Goal: Task Accomplishment & Management: Manage account settings

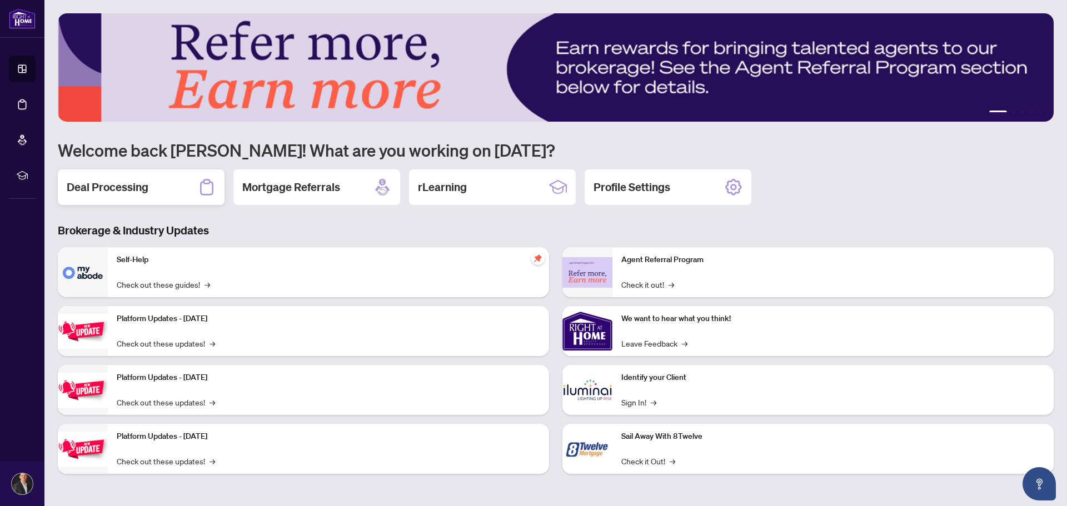
click at [144, 179] on h2 "Deal Processing" at bounding box center [108, 187] width 82 height 16
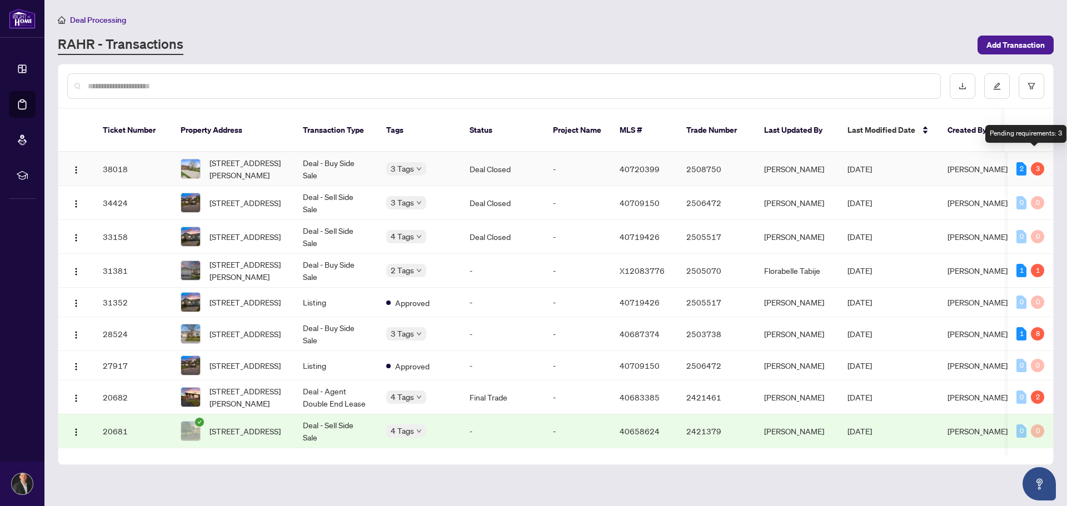
click at [1034, 162] on div "3" at bounding box center [1037, 168] width 13 height 13
click at [222, 157] on span "[STREET_ADDRESS][PERSON_NAME]" at bounding box center [247, 169] width 76 height 24
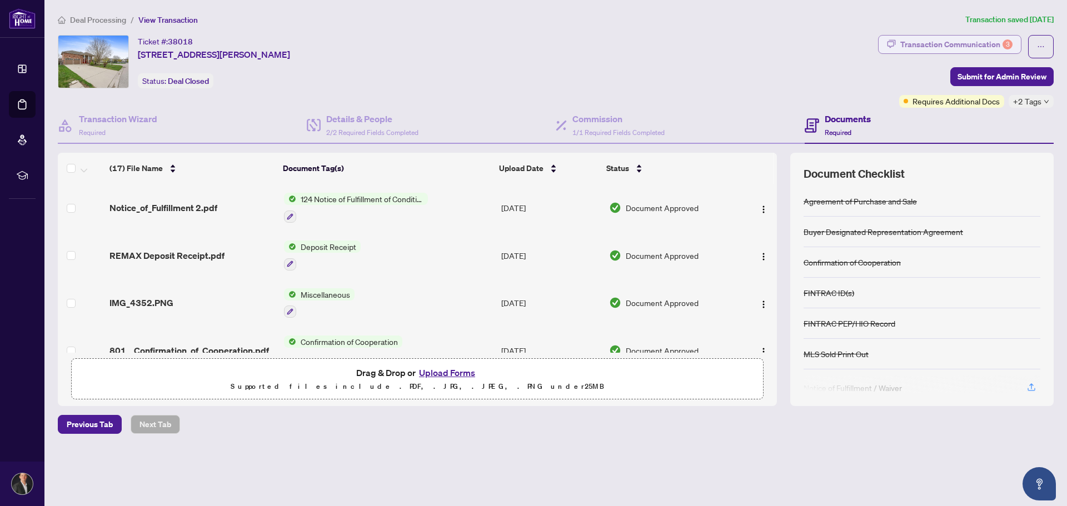
click at [944, 46] on div "Transaction Communication 3" at bounding box center [956, 45] width 112 height 18
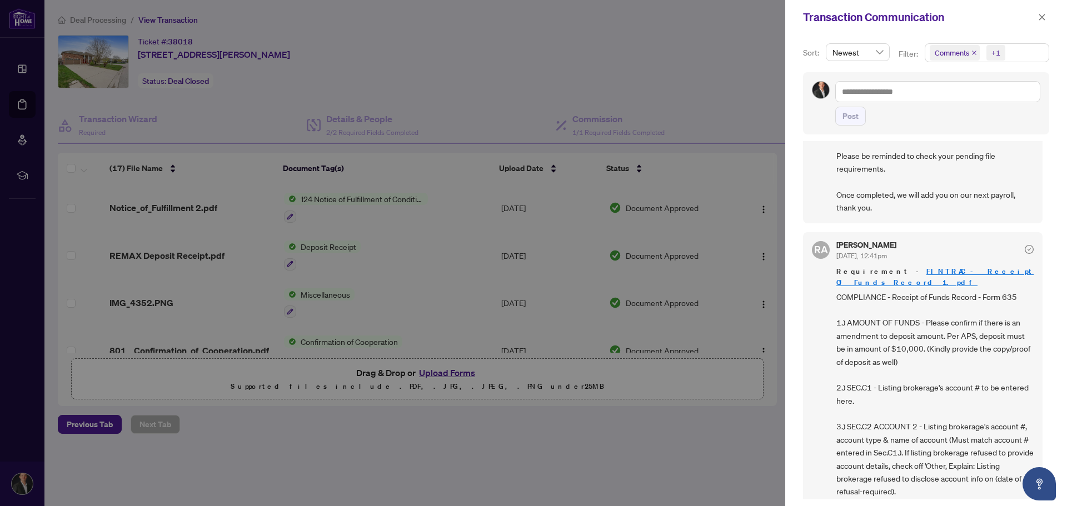
scroll to position [167, 0]
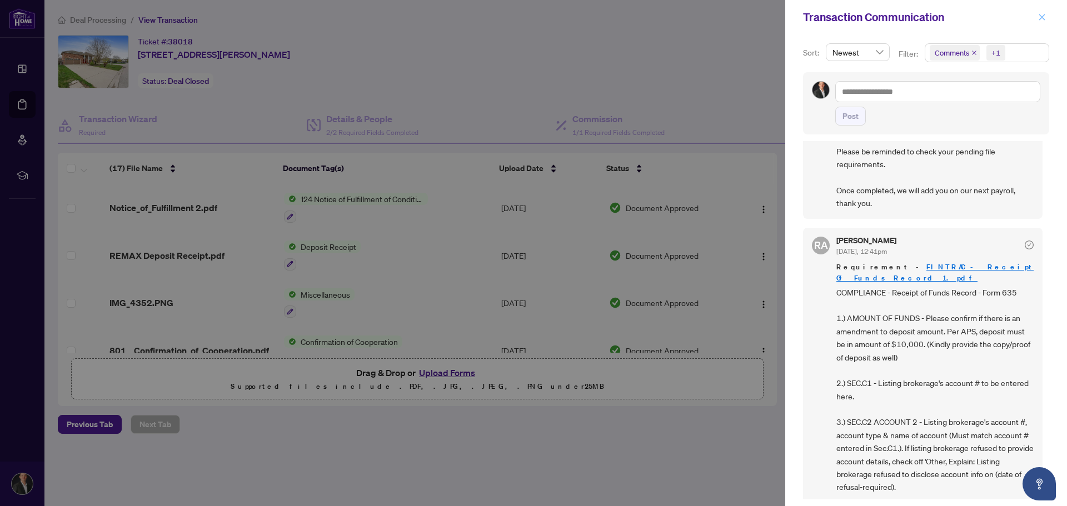
click at [1041, 18] on icon "close" at bounding box center [1042, 17] width 8 height 8
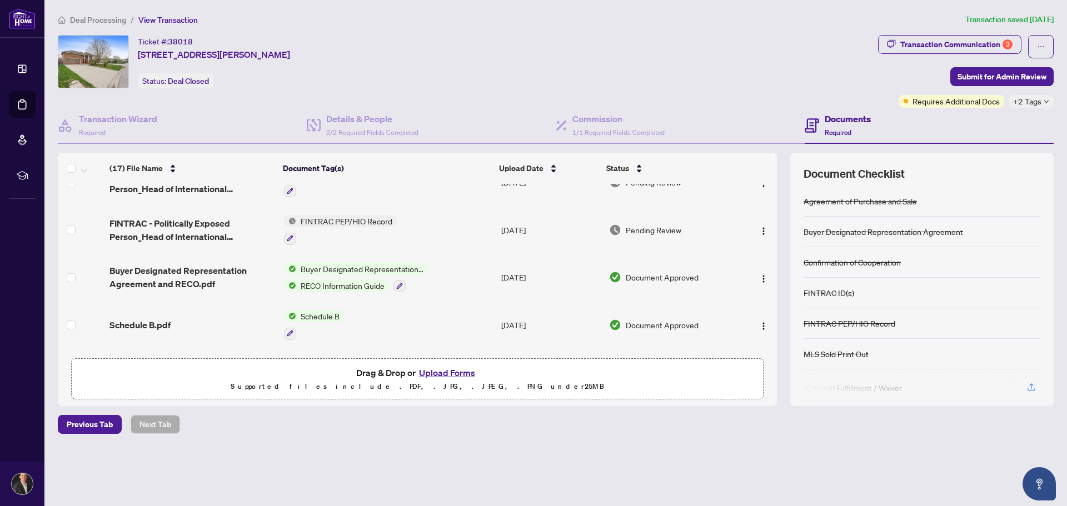
scroll to position [628, 0]
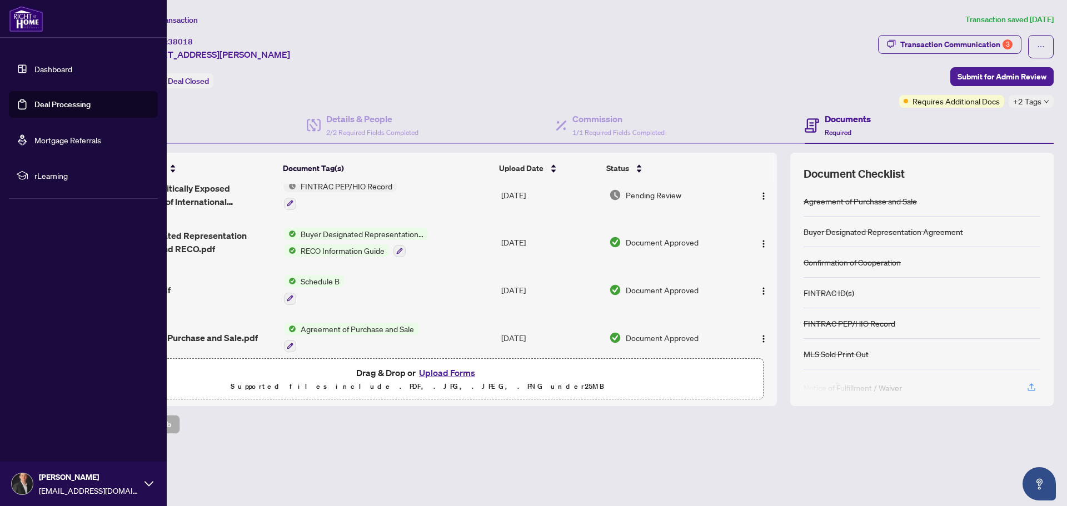
click at [23, 12] on img at bounding box center [26, 19] width 34 height 27
